Goal: Information Seeking & Learning: Learn about a topic

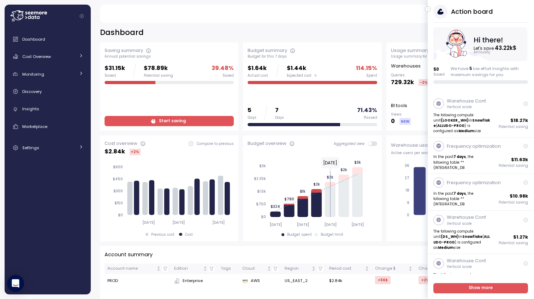
click at [427, 10] on icon "button" at bounding box center [428, 9] width 3 height 8
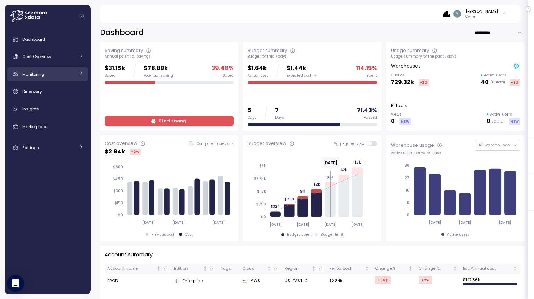
click at [57, 76] on div "Monitoring" at bounding box center [48, 74] width 53 height 7
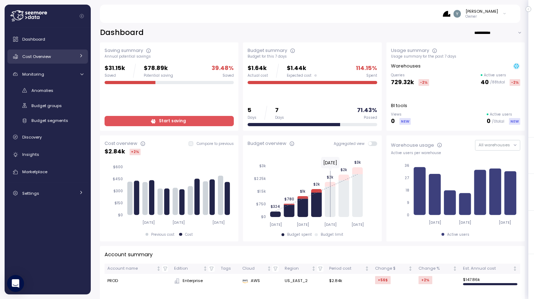
click at [54, 59] on div "Cost Overview" at bounding box center [48, 56] width 53 height 7
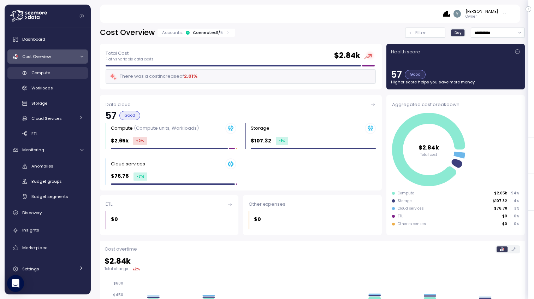
click at [53, 73] on div "Compute" at bounding box center [57, 72] width 52 height 7
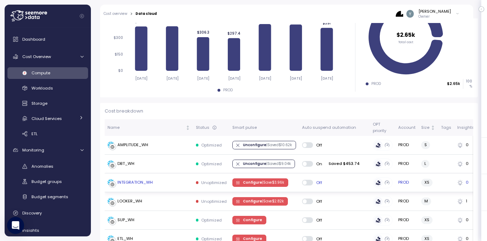
scroll to position [129, 0]
click at [140, 182] on div "INTEGRATION_WH" at bounding box center [134, 182] width 35 height 6
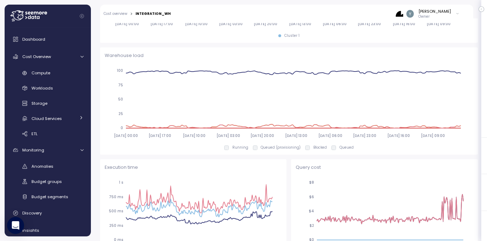
scroll to position [569, 0]
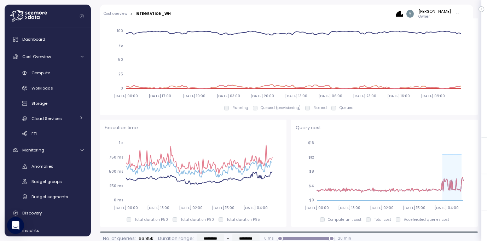
drag, startPoint x: 439, startPoint y: 160, endPoint x: 470, endPoint y: 159, distance: 31.1
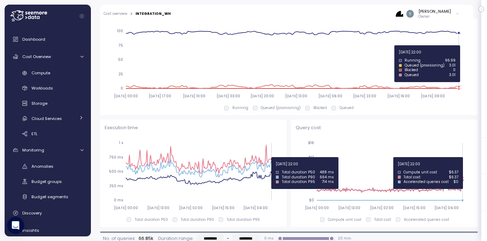
click at [459, 157] on icon "[DATE] 00:00 [DATE] 13:00 [DATE] 02:00 [DATE] 15:00 [DATE] 04:00 $0 $4 $8 $12 $…" at bounding box center [382, 175] width 175 height 78
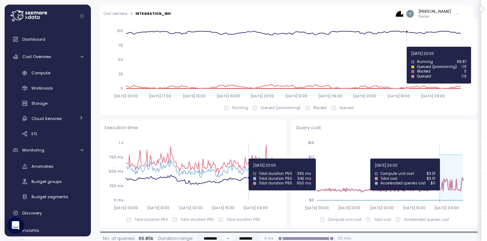
drag, startPoint x: 461, startPoint y: 154, endPoint x: 436, endPoint y: 158, distance: 24.7
click at [436, 158] on icon "[DATE] 00:00 [DATE] 13:00 [DATE] 02:00 [DATE] 15:00 [DATE] 04:00 $0 $4 $8 $12 $…" at bounding box center [382, 175] width 175 height 78
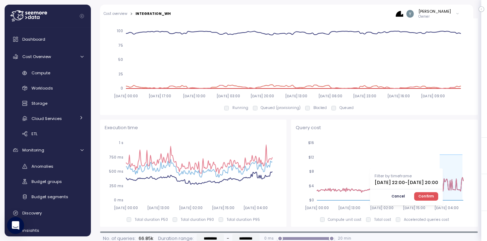
click at [434, 192] on span "Confirm" at bounding box center [426, 196] width 16 height 8
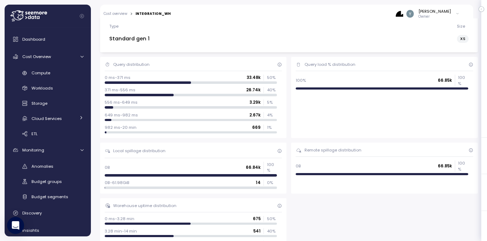
scroll to position [0, 0]
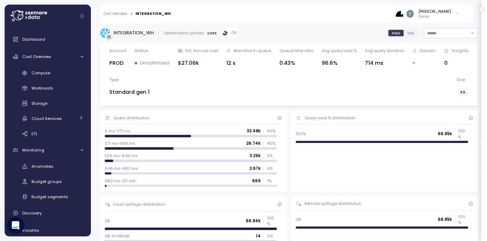
click at [407, 34] on span "Day" at bounding box center [410, 32] width 7 height 5
click at [393, 32] on span "Hour" at bounding box center [396, 32] width 8 height 5
click at [427, 34] on input at bounding box center [450, 33] width 54 height 10
type input "**********"
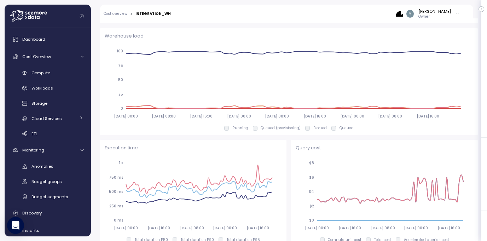
scroll to position [550, 0]
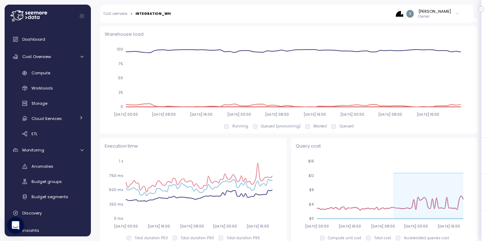
drag, startPoint x: 390, startPoint y: 173, endPoint x: 465, endPoint y: 175, distance: 74.6
click at [465, 175] on icon "[DATE] 00:00 [DATE] 16:00 [DATE] 08:00 [DATE] 00:00 [DATE] 16:00 $0 $4 $8 $12 $…" at bounding box center [382, 193] width 175 height 78
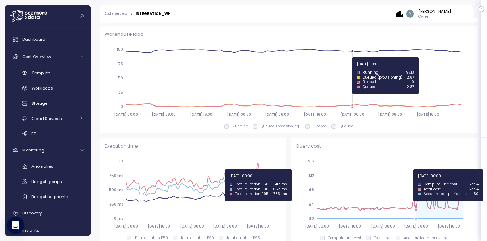
click at [413, 169] on icon "[DATE] 00:00 [DATE] 16:00 [DATE] 08:00 [DATE] 00:00 [DATE] 16:00 $0 $4 $8 $12 $…" at bounding box center [382, 193] width 175 height 78
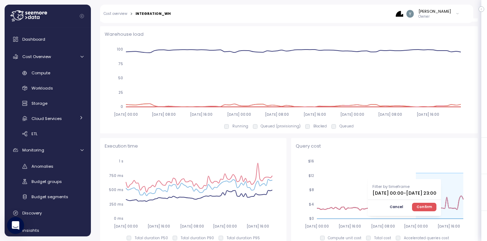
click at [407, 147] on div "Query cost [DATE] 00:00 [DATE] 16:00 [DATE] 08:00 [DATE] 00:00 [DATE] 16:00 $0 …" at bounding box center [383, 191] width 177 height 98
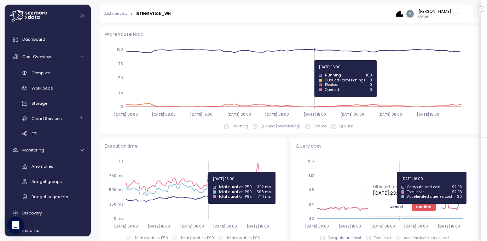
drag, startPoint x: 460, startPoint y: 164, endPoint x: 396, endPoint y: 172, distance: 64.4
click at [396, 172] on icon "[DATE] 00:00 [DATE] 16:00 [DATE] 08:00 [DATE] 00:00 [DATE] 16:00 $0 $4 $8 $12 $…" at bounding box center [382, 193] width 175 height 78
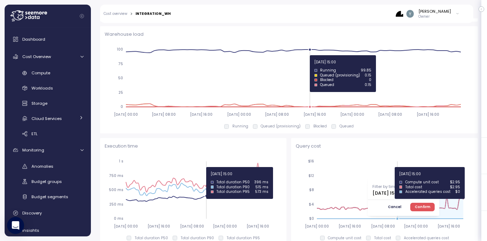
click at [394, 167] on icon "[DATE] 00:00 [DATE] 16:00 [DATE] 08:00 [DATE] 00:00 [DATE] 16:00 $0 $4 $8 $12 $…" at bounding box center [382, 193] width 175 height 78
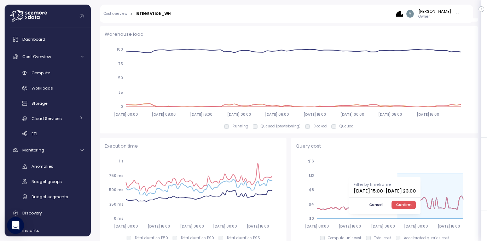
click at [411, 201] on span "Confirm" at bounding box center [404, 205] width 16 height 8
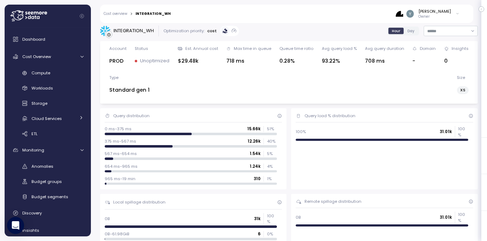
scroll to position [0, 0]
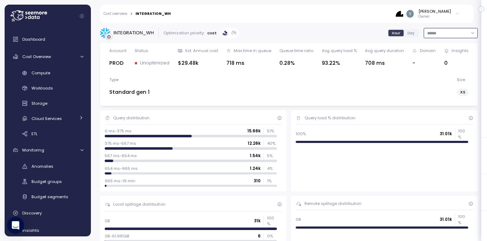
click at [437, 35] on input at bounding box center [450, 33] width 54 height 10
type input "**********"
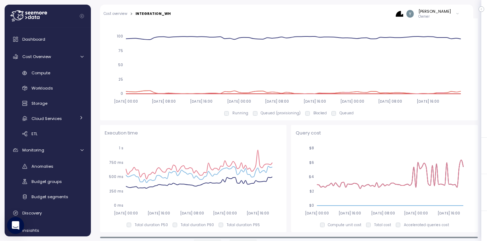
scroll to position [569, 0]
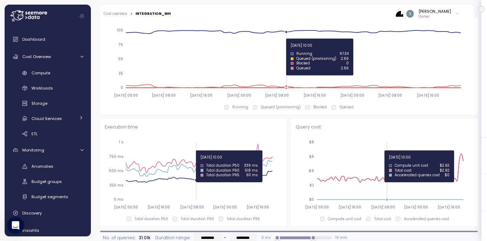
drag, startPoint x: 464, startPoint y: 149, endPoint x: 385, endPoint y: 150, distance: 79.2
click at [385, 150] on icon "[DATE] 00:00 [DATE] 16:00 [DATE] 08:00 [DATE] 00:00 [DATE] 16:00 $0 $2 $4 $6 $8" at bounding box center [382, 174] width 175 height 78
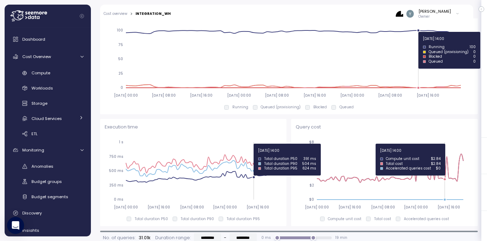
drag, startPoint x: 464, startPoint y: 144, endPoint x: 442, endPoint y: 143, distance: 21.6
click at [442, 143] on icon "[DATE] 00:00 [DATE] 16:00 [DATE] 08:00 [DATE] 00:00 [DATE] 16:00 $0 $2 $4 $6 $8" at bounding box center [382, 174] width 175 height 78
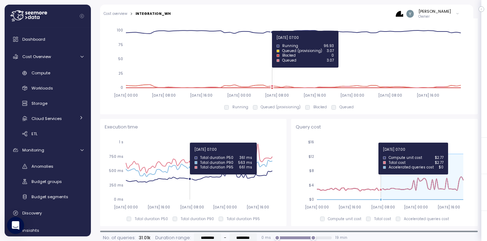
drag, startPoint x: 460, startPoint y: 145, endPoint x: 377, endPoint y: 142, distance: 82.4
click at [377, 142] on icon "[DATE] 00:00 [DATE] 16:00 [DATE] 08:00 [DATE] 00:00 [DATE] 16:00 $0 $4 $8 $12 $…" at bounding box center [382, 174] width 175 height 78
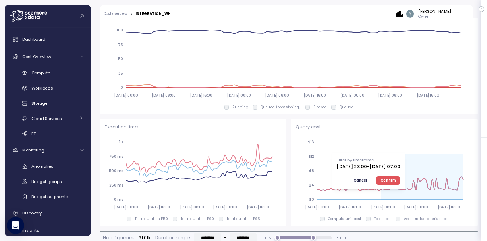
click at [396, 176] on span "Confirm" at bounding box center [388, 180] width 16 height 8
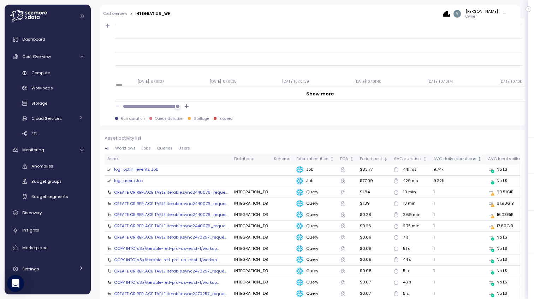
scroll to position [675, 0]
click at [486, 159] on div "AVG local spillage" at bounding box center [506, 160] width 37 height 6
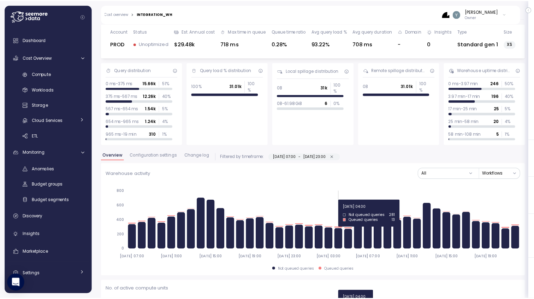
scroll to position [0, 0]
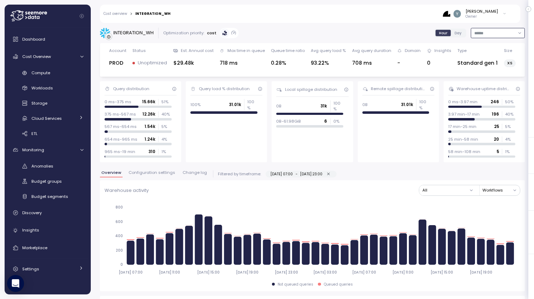
click at [484, 34] on input at bounding box center [498, 33] width 54 height 10
type input "**********"
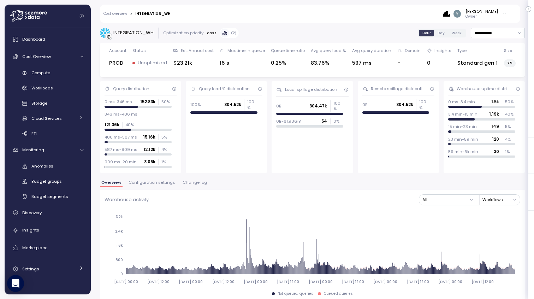
click at [183, 184] on span "Change log" at bounding box center [195, 183] width 24 height 4
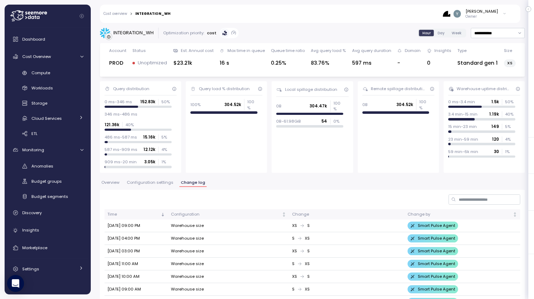
click at [160, 182] on span "Configuration settings" at bounding box center [150, 183] width 47 height 4
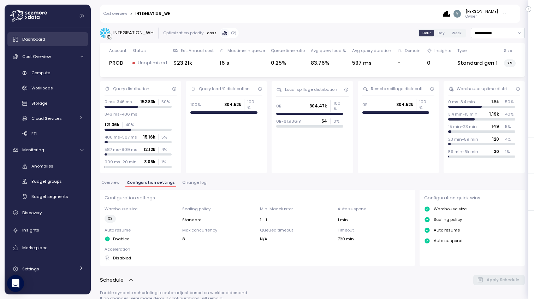
click at [30, 37] on span "Dashboard" at bounding box center [33, 39] width 23 height 6
